Goal: Task Accomplishment & Management: Use online tool/utility

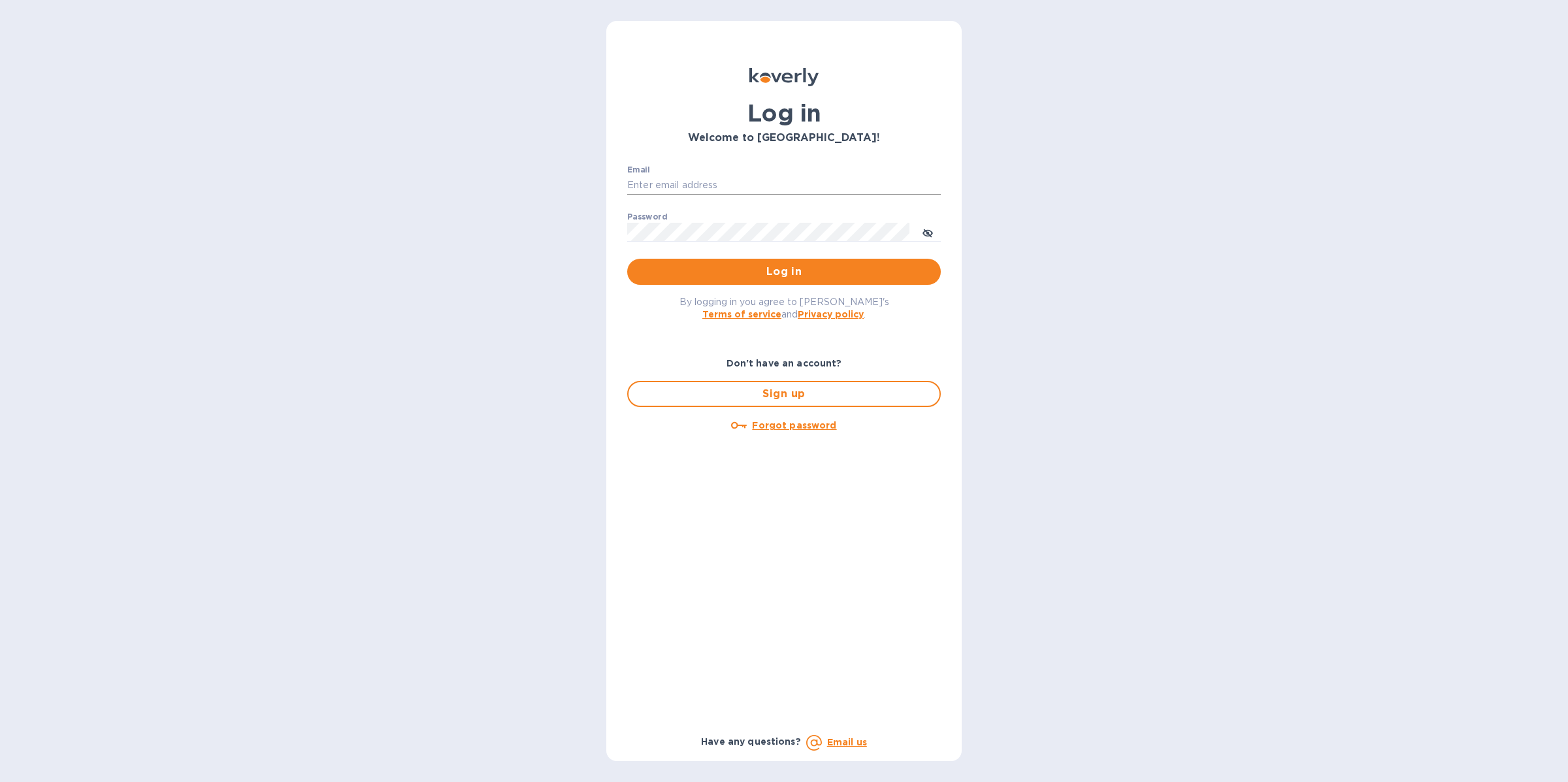
click at [698, 187] on input "Email" at bounding box center [784, 186] width 313 height 20
type input "[EMAIL_ADDRESS][DOMAIN_NAME]"
click at [740, 269] on span "Log in" at bounding box center [784, 271] width 293 height 16
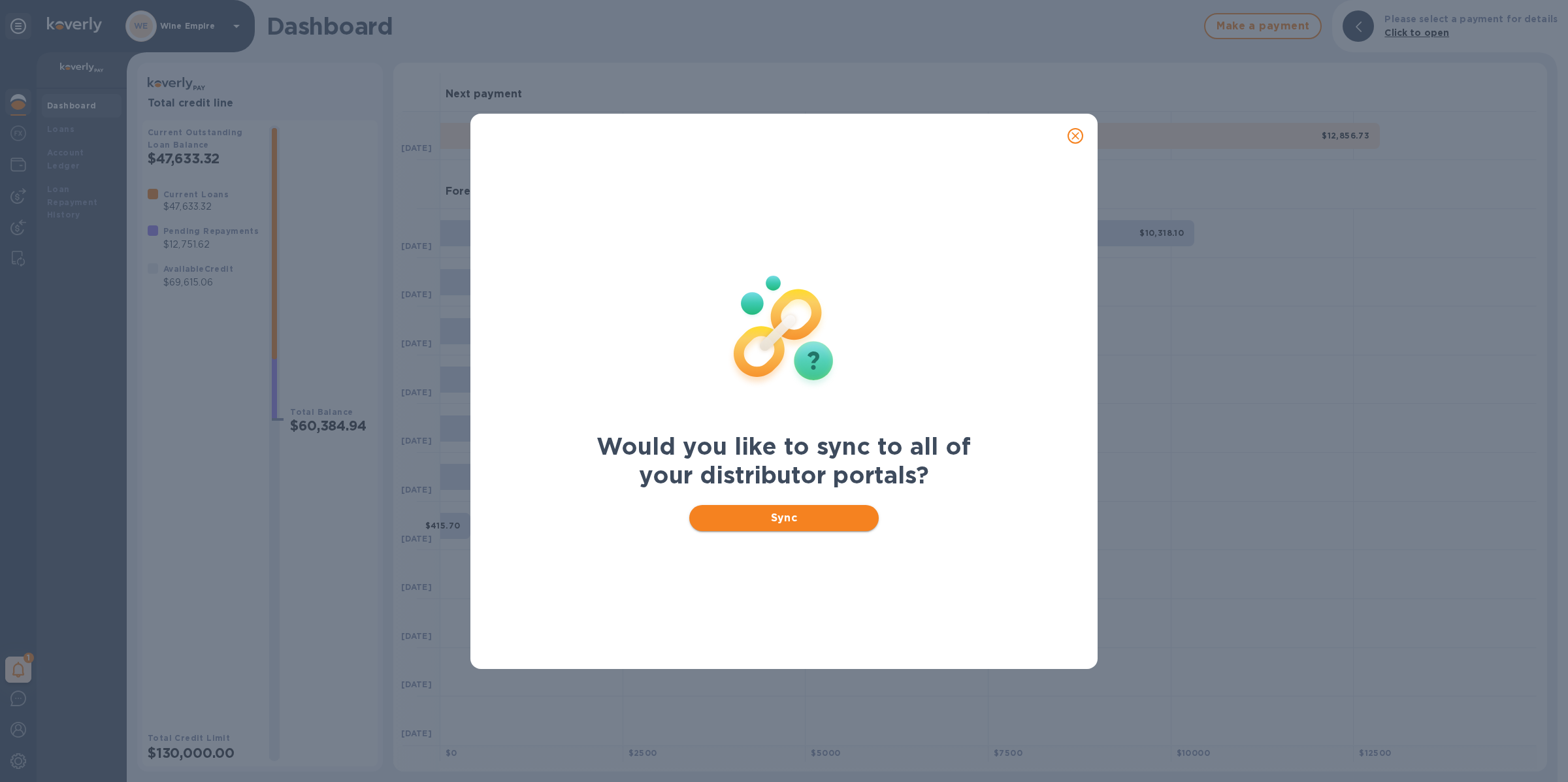
click at [813, 521] on span "Sync" at bounding box center [784, 517] width 169 height 16
